Goal: Task Accomplishment & Management: Use online tool/utility

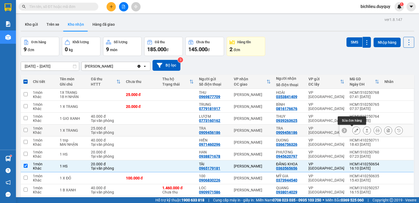
click at [352, 128] on button at bounding box center [355, 130] width 7 height 9
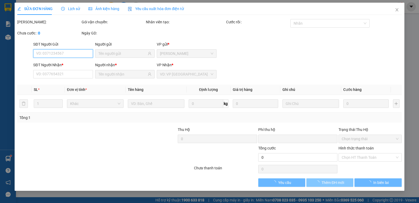
type input "0909456186"
type input "TRA"
type input "0909456186"
type input "TRA"
type input "0"
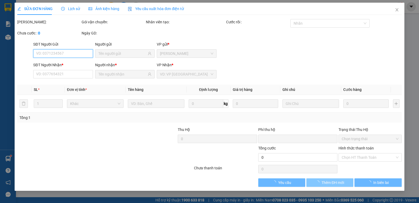
type input "25.000"
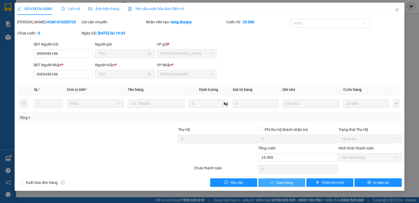
click at [285, 184] on span "Giao hàng" at bounding box center [284, 183] width 17 height 6
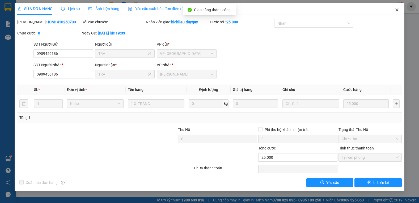
click at [396, 11] on icon "close" at bounding box center [397, 10] width 4 height 4
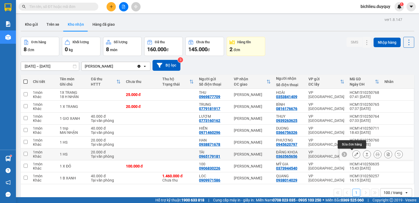
click at [354, 155] on icon at bounding box center [356, 155] width 4 height 4
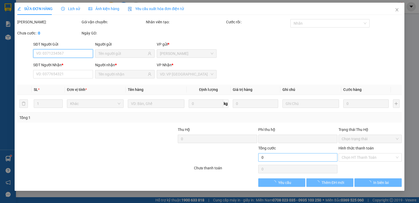
type input "0965179181"
type input "TÀI"
type input "0363565656"
type input "ĐĂNG KHOA"
type input "0"
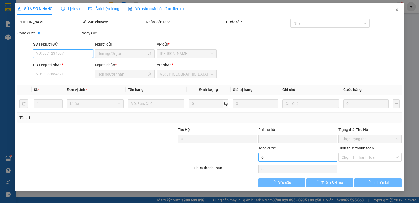
type input "20.000"
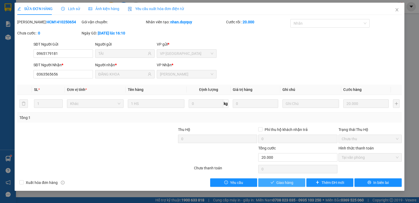
click at [280, 184] on span "Giao hàng" at bounding box center [284, 183] width 17 height 6
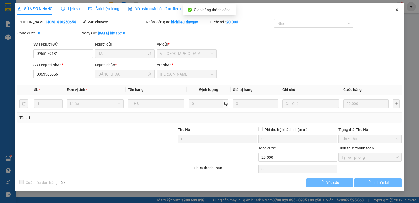
click at [395, 12] on span "Close" at bounding box center [396, 10] width 15 height 15
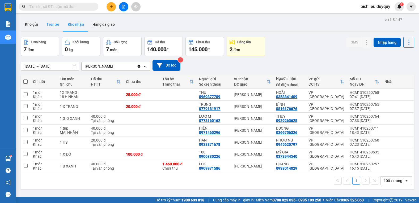
click at [54, 27] on button "Trên xe" at bounding box center [52, 24] width 21 height 13
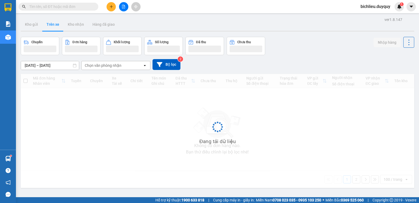
click at [114, 69] on div "Chọn văn phòng nhận" at bounding box center [112, 65] width 61 height 8
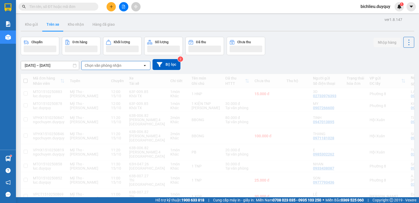
click at [123, 66] on div "Chọn văn phòng nhận" at bounding box center [112, 65] width 61 height 8
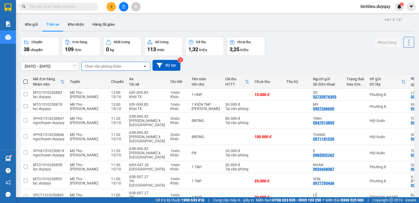
click at [128, 68] on div "Chọn văn phòng nhận" at bounding box center [112, 66] width 61 height 8
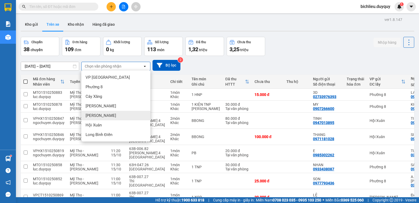
click at [108, 116] on div "[PERSON_NAME]" at bounding box center [115, 116] width 69 height 10
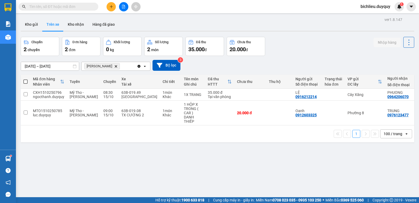
drag, startPoint x: 173, startPoint y: 8, endPoint x: 159, endPoint y: 1, distance: 16.4
click at [169, 6] on div "Kết quả [PERSON_NAME] ( 8429 ) Bộ lọc Mã ĐH Trạng thái Món hàng Thu hộ Tổng [PE…" at bounding box center [209, 6] width 419 height 13
click at [79, 27] on button "Kho nhận" at bounding box center [75, 24] width 25 height 13
type input "[DATE] – [DATE]"
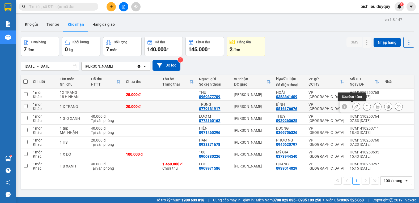
click at [354, 107] on icon at bounding box center [356, 107] width 4 height 4
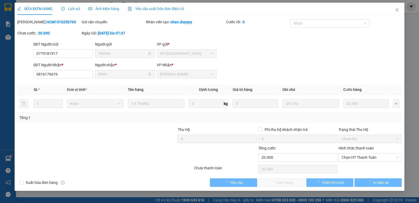
type input "0779181917"
type input "TRUNG"
type input "0816176676"
type input "BÌNH"
type input "0"
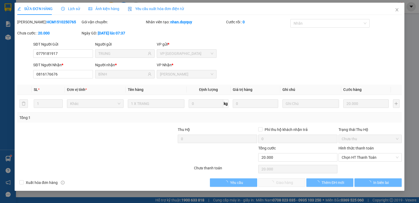
type input "20.000"
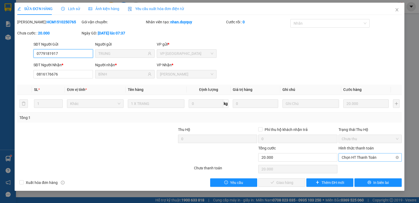
click at [363, 156] on span "Chọn HT Thanh Toán" at bounding box center [369, 158] width 57 height 8
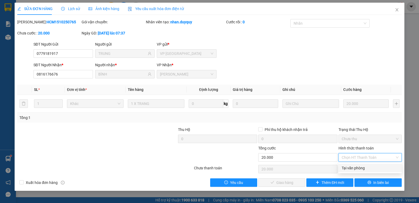
click at [359, 169] on div "Tại văn phòng" at bounding box center [369, 168] width 57 height 6
type input "0"
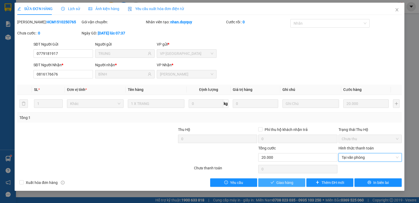
click at [272, 179] on button "Giao hàng" at bounding box center [281, 183] width 47 height 8
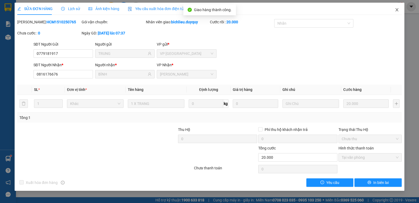
click at [397, 11] on icon "close" at bounding box center [397, 10] width 4 height 4
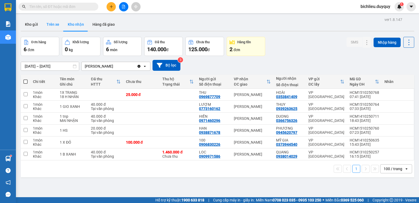
click at [55, 25] on button "Trên xe" at bounding box center [52, 24] width 21 height 13
type input "[DATE] – [DATE]"
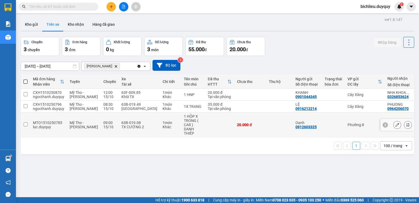
click at [406, 125] on icon at bounding box center [407, 125] width 3 height 4
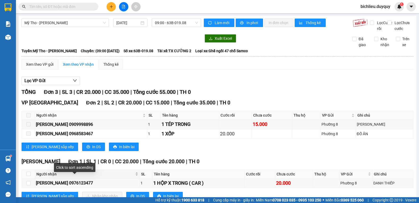
scroll to position [24, 0]
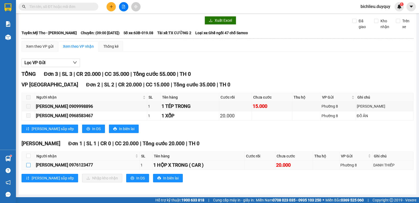
click at [29, 164] on input "checkbox" at bounding box center [28, 165] width 4 height 4
checkbox input "true"
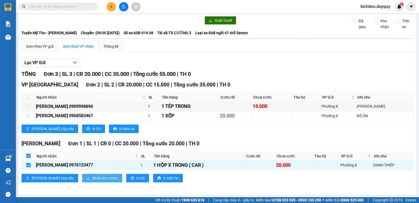
click at [92, 178] on span "Nhập kho nhận" at bounding box center [105, 179] width 26 height 6
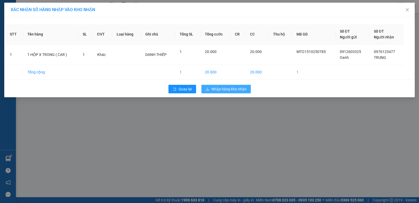
click at [226, 87] on span "Nhập hàng kho nhận" at bounding box center [228, 89] width 35 height 6
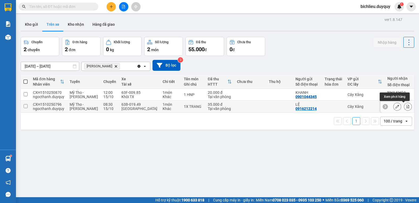
click at [406, 107] on icon at bounding box center [408, 107] width 4 height 4
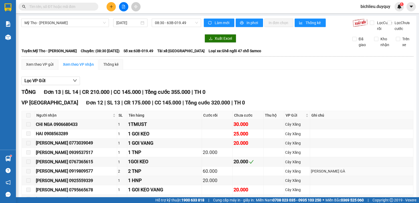
scroll to position [118, 0]
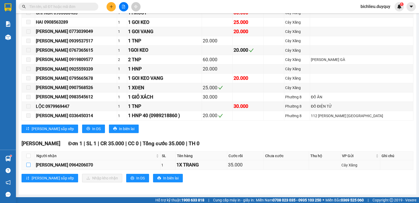
click at [26, 165] on td at bounding box center [28, 165] width 13 height 9
click at [27, 166] on input "checkbox" at bounding box center [28, 165] width 4 height 4
checkbox input "true"
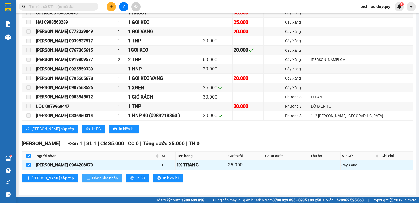
click at [92, 176] on span "Nhập kho nhận" at bounding box center [105, 179] width 26 height 6
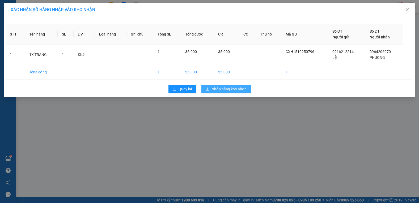
click at [216, 89] on span "Nhập hàng kho nhận" at bounding box center [228, 89] width 35 height 6
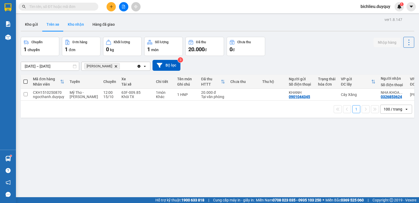
click at [76, 28] on button "Kho nhận" at bounding box center [75, 24] width 25 height 13
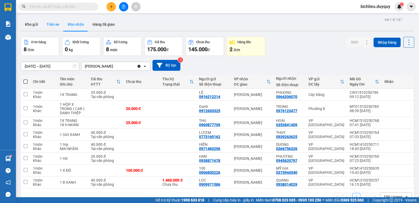
click at [51, 30] on button "Trên xe" at bounding box center [52, 24] width 21 height 13
type input "[DATE] – [DATE]"
